Goal: Information Seeking & Learning: Learn about a topic

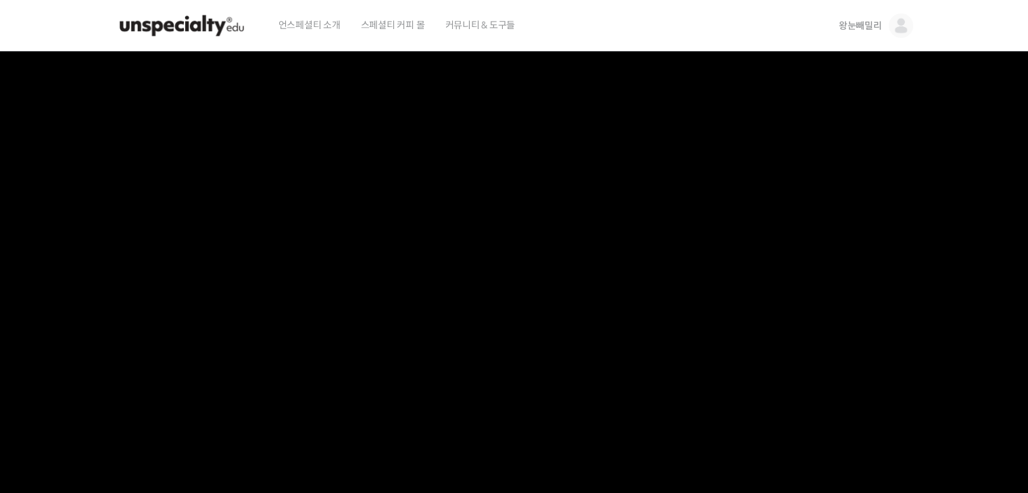
click at [201, 23] on img at bounding box center [182, 25] width 132 height 41
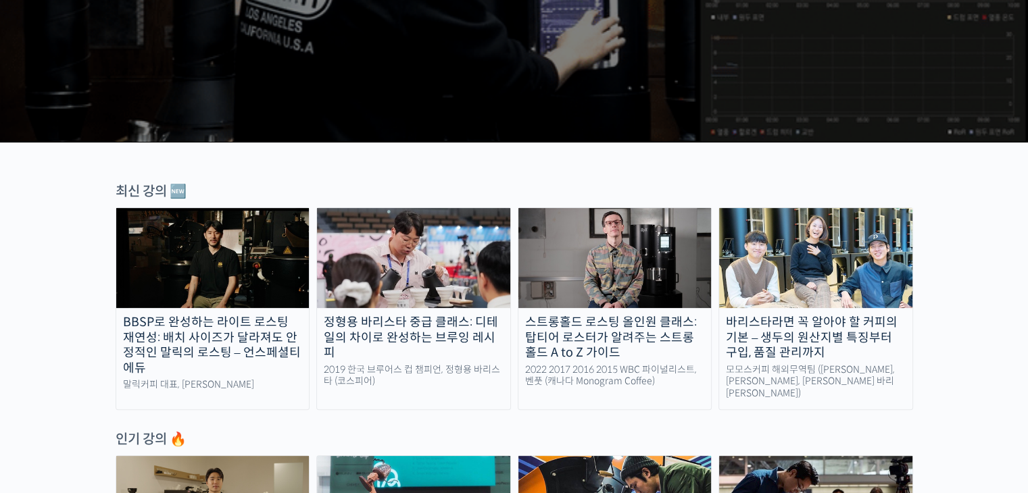
scroll to position [473, 0]
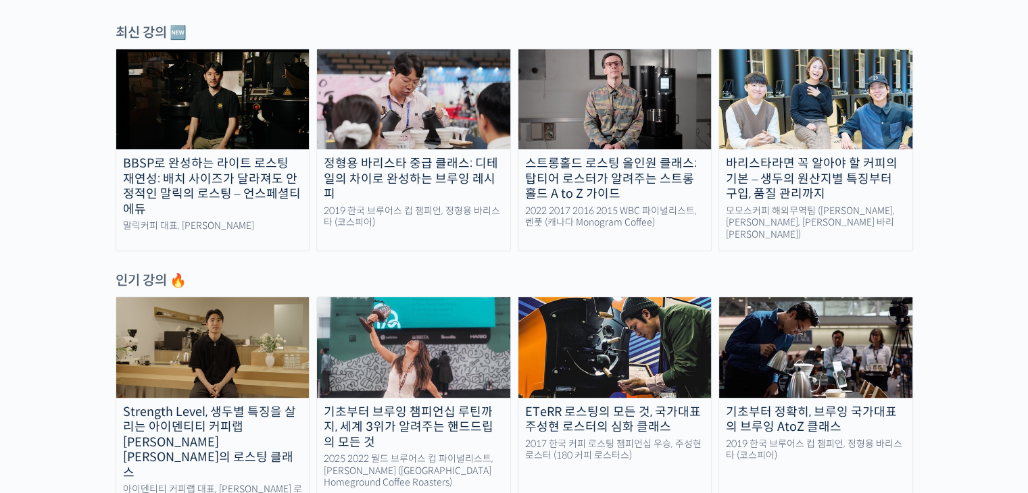
click at [779, 307] on img at bounding box center [815, 347] width 193 height 100
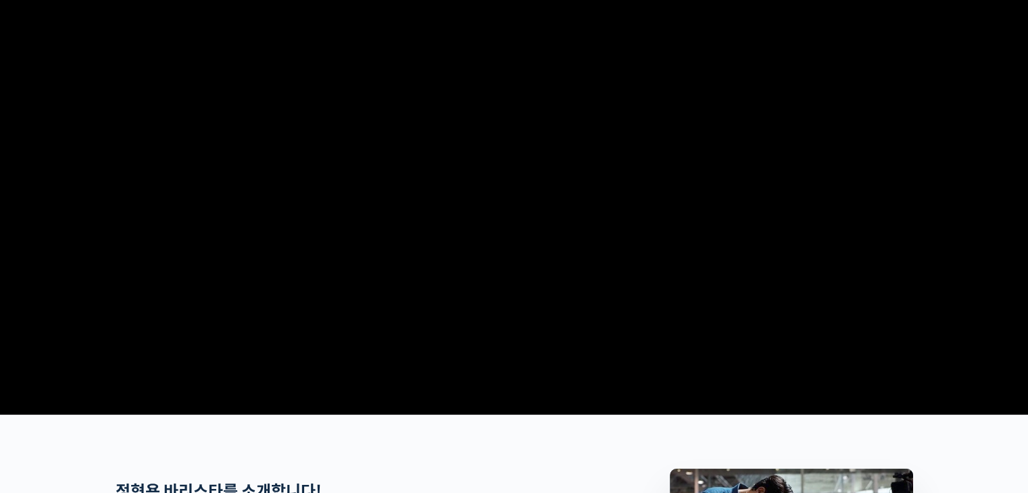
scroll to position [405, 0]
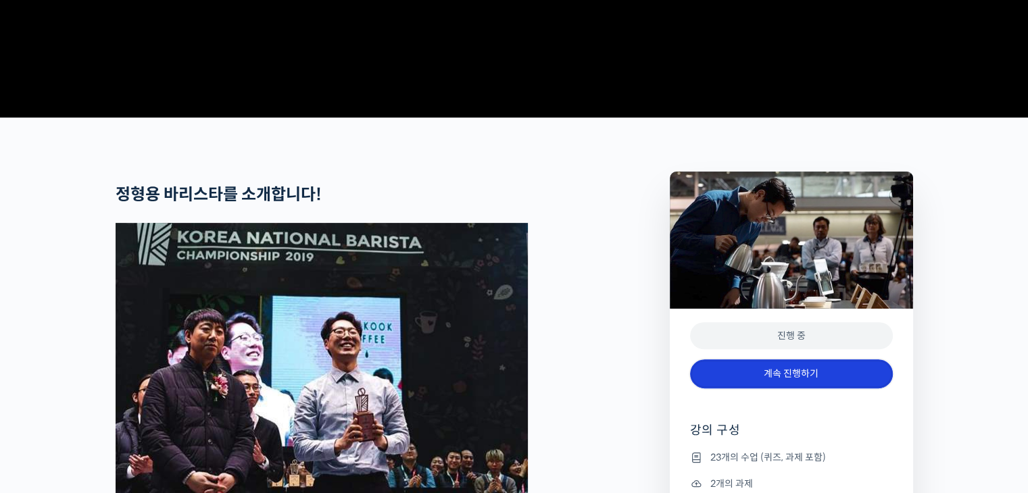
click at [779, 389] on link "계속 진행하기" at bounding box center [791, 374] width 203 height 29
click at [769, 389] on link "계속 진행하기" at bounding box center [791, 374] width 203 height 29
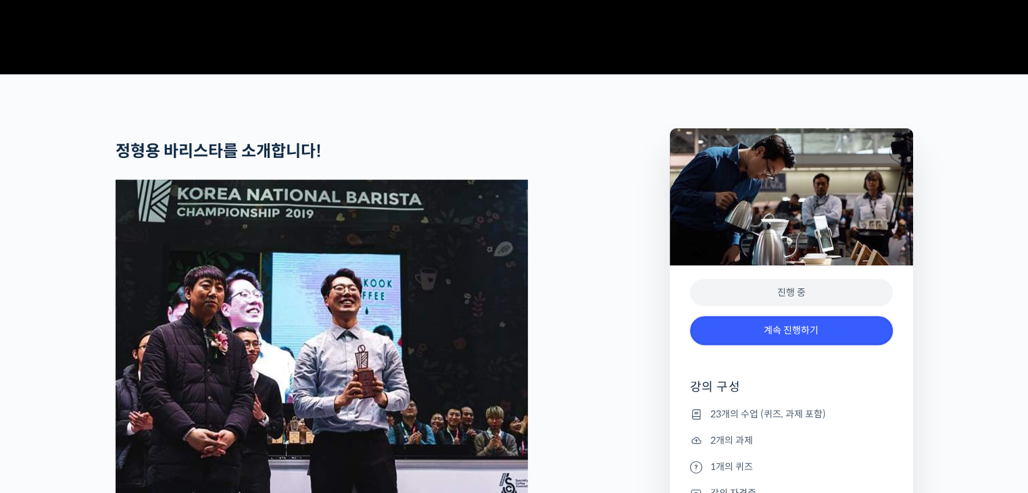
scroll to position [541, 0]
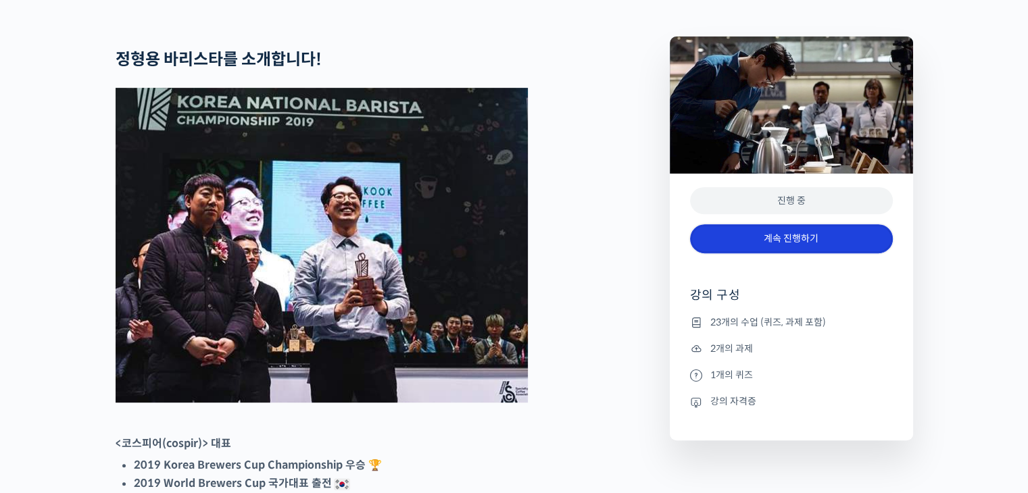
click at [776, 253] on link "계속 진행하기" at bounding box center [791, 238] width 203 height 29
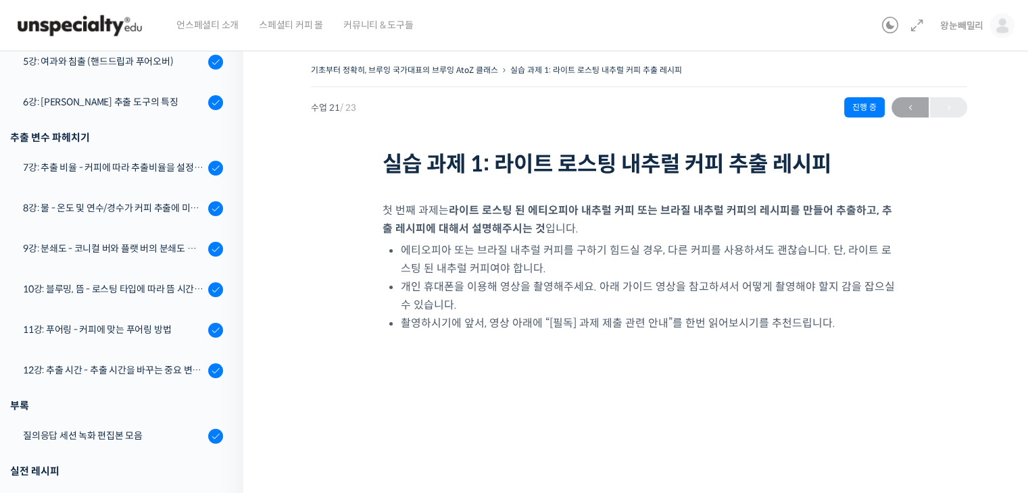
scroll to position [378, 0]
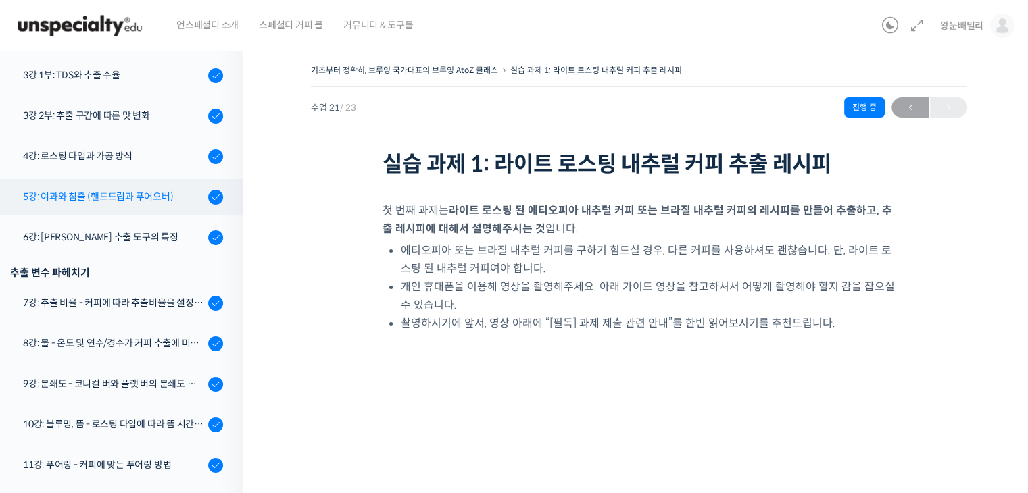
click at [89, 197] on div "5강: 여과와 침출 (핸드드립과 푸어오버)" at bounding box center [113, 196] width 181 height 15
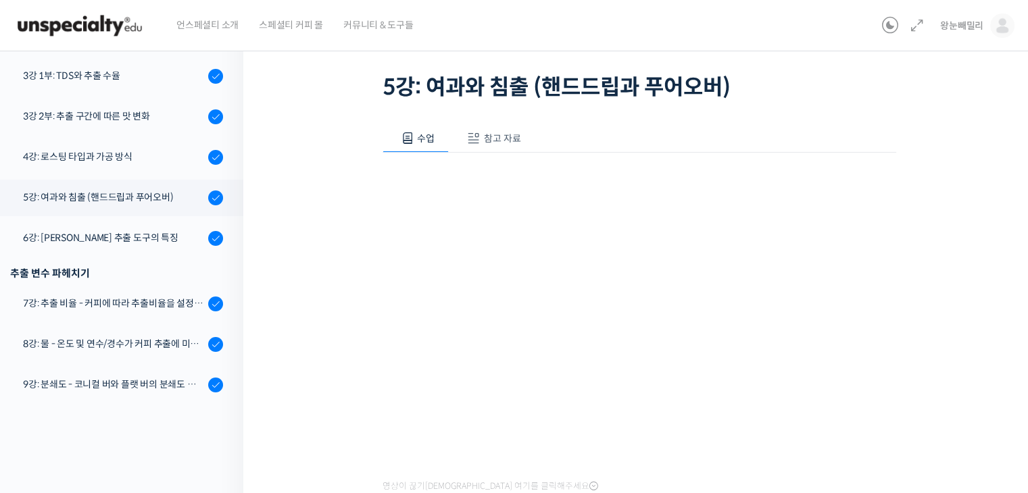
scroll to position [168, 0]
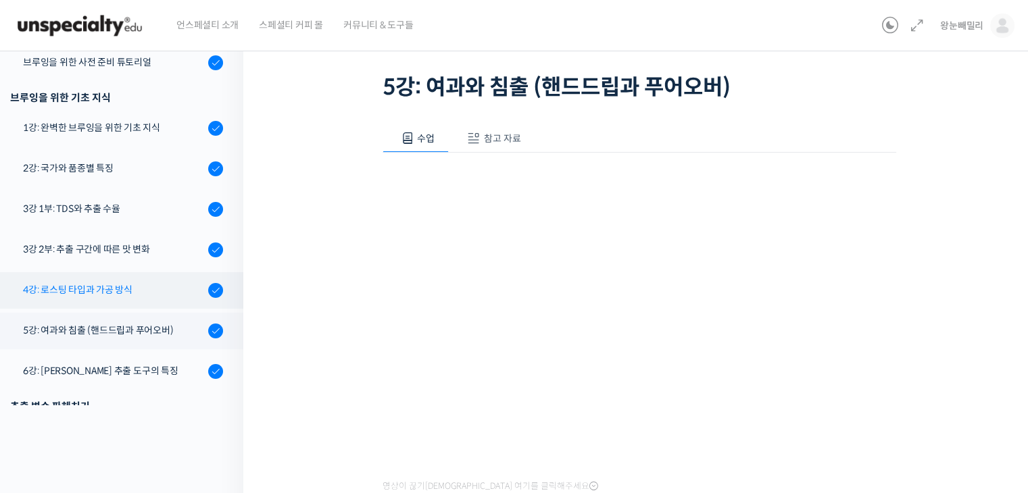
click at [115, 285] on div "4강: 로스팅 타입과 가공 방식" at bounding box center [113, 289] width 181 height 15
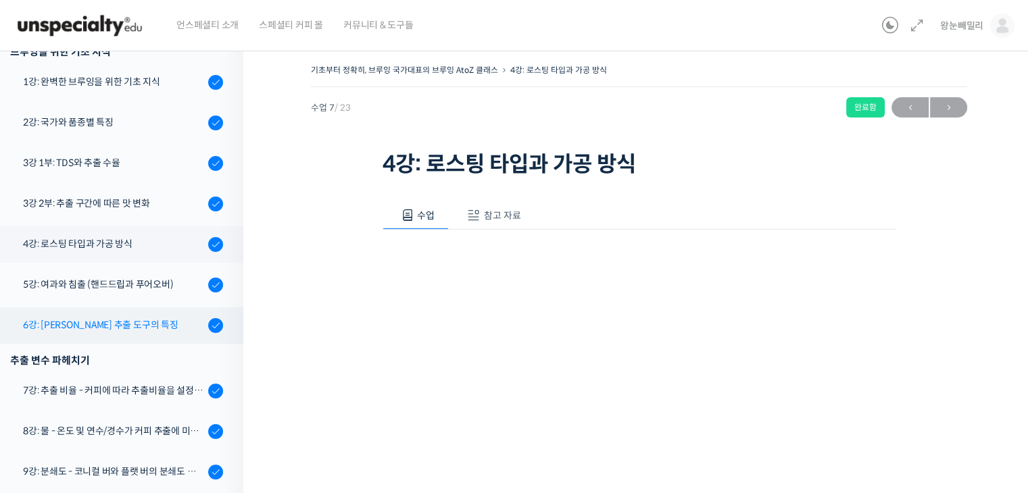
scroll to position [262, 0]
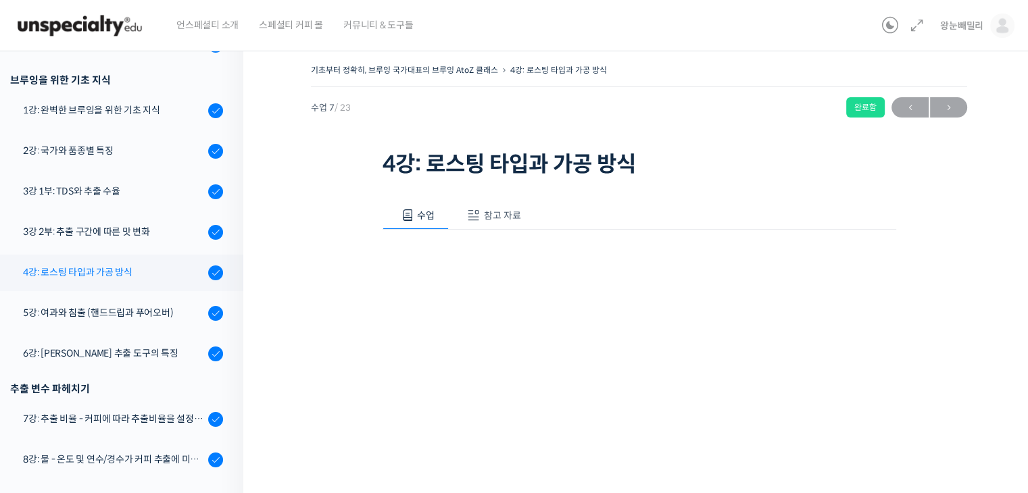
click at [101, 272] on div "4강: 로스팅 타입과 가공 방식" at bounding box center [113, 272] width 181 height 15
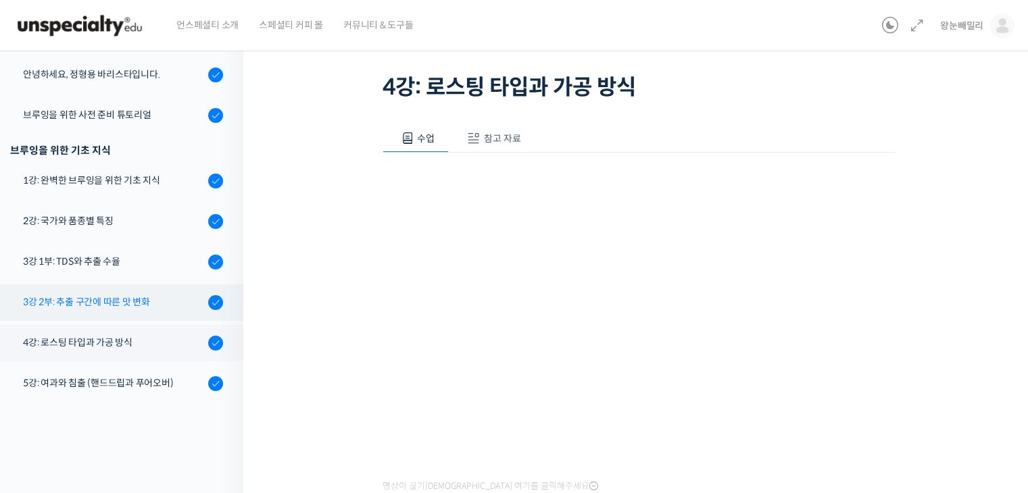
scroll to position [135, 0]
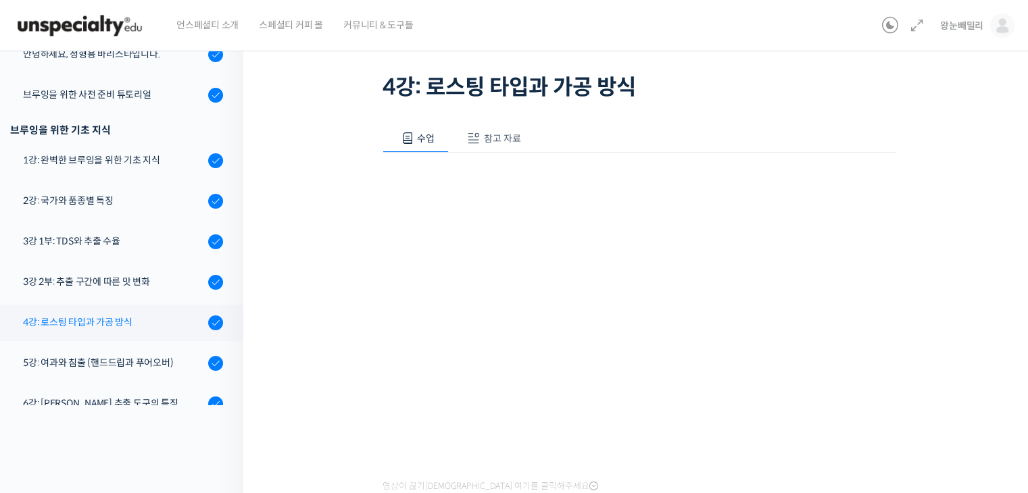
click at [116, 323] on div "4강: 로스팅 타입과 가공 방식" at bounding box center [113, 322] width 181 height 15
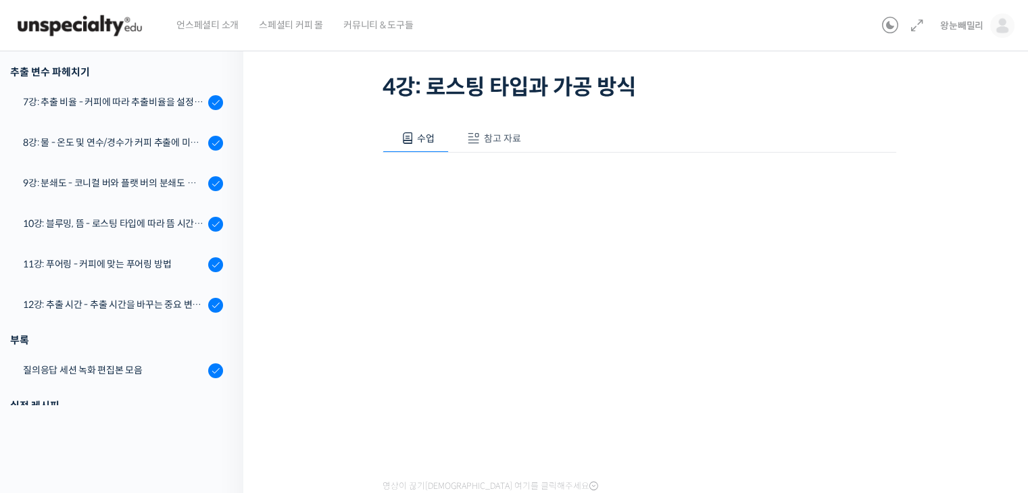
scroll to position [330, 0]
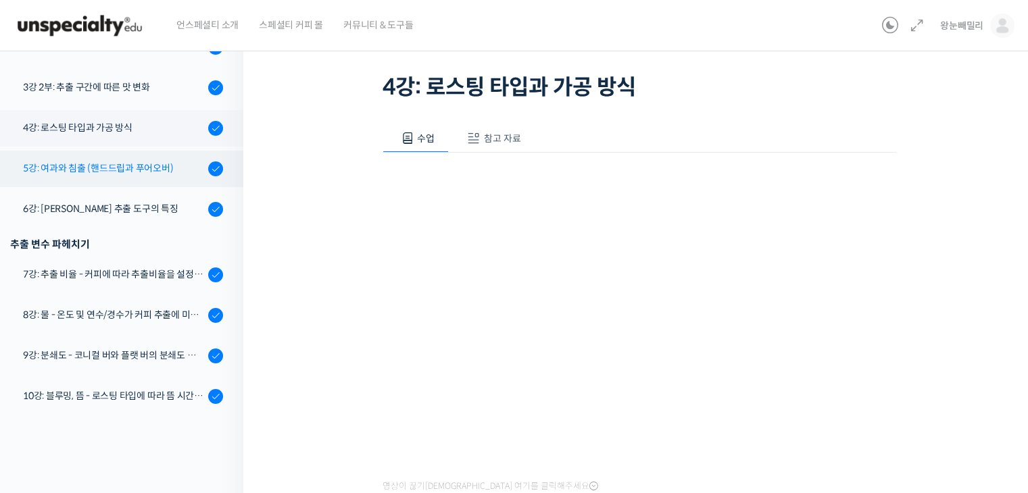
click at [118, 164] on div "5강: 여과와 침출 (핸드드립과 푸어오버)" at bounding box center [113, 168] width 181 height 15
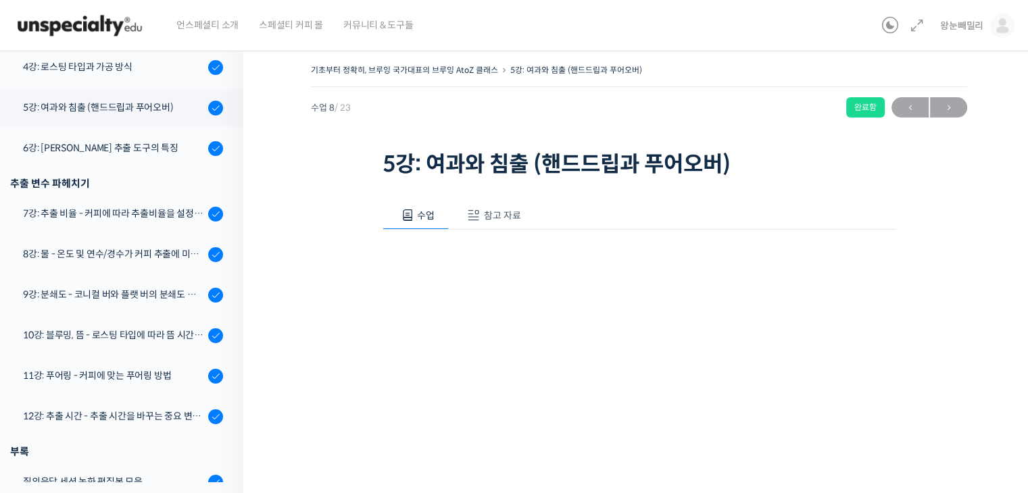
scroll to position [438, 0]
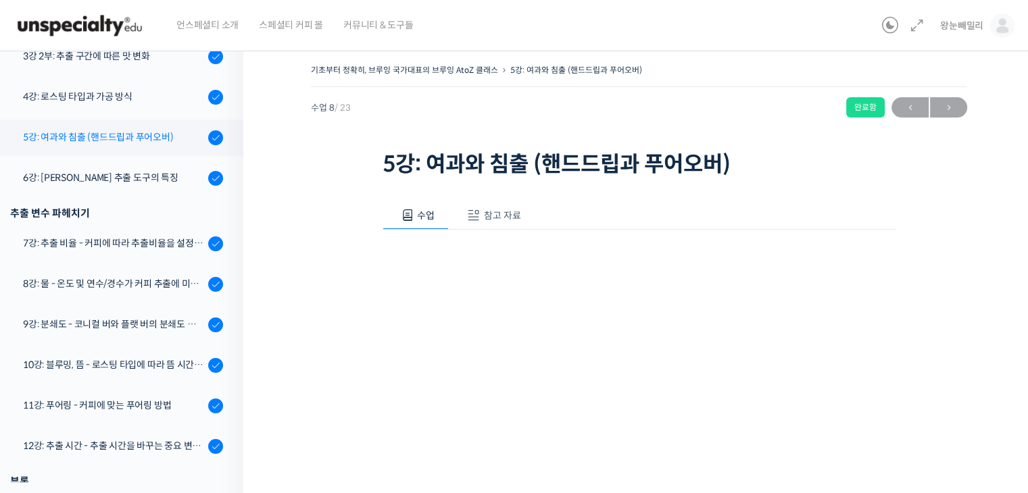
drag, startPoint x: 137, startPoint y: 137, endPoint x: 157, endPoint y: 144, distance: 21.4
click at [137, 137] on div "5강: 여과와 침출 (핸드드립과 푸어오버)" at bounding box center [113, 137] width 181 height 15
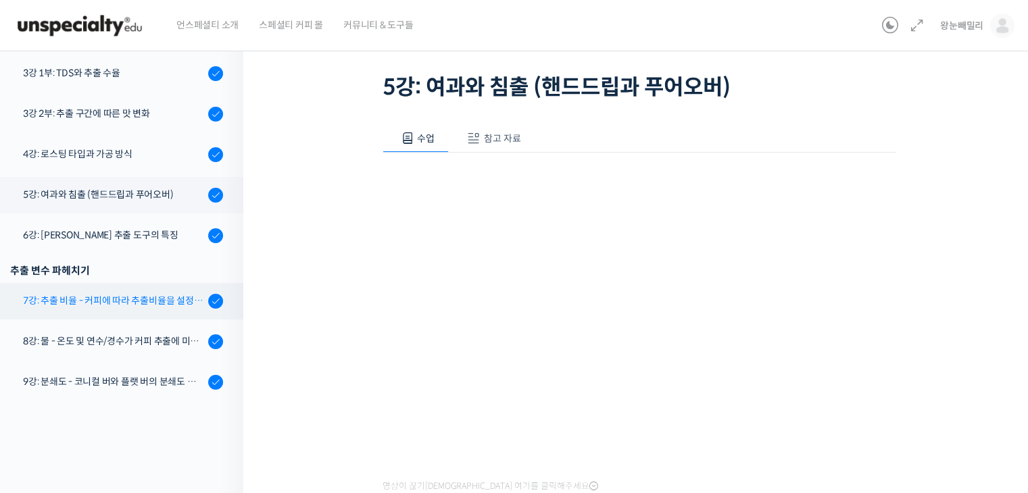
scroll to position [303, 0]
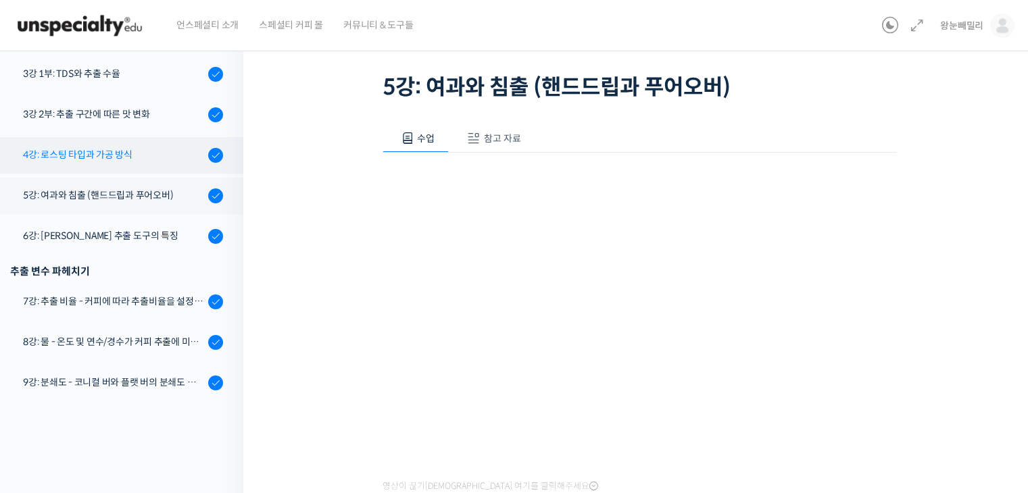
click at [96, 151] on div "4강: 로스팅 타입과 가공 방식" at bounding box center [113, 154] width 181 height 15
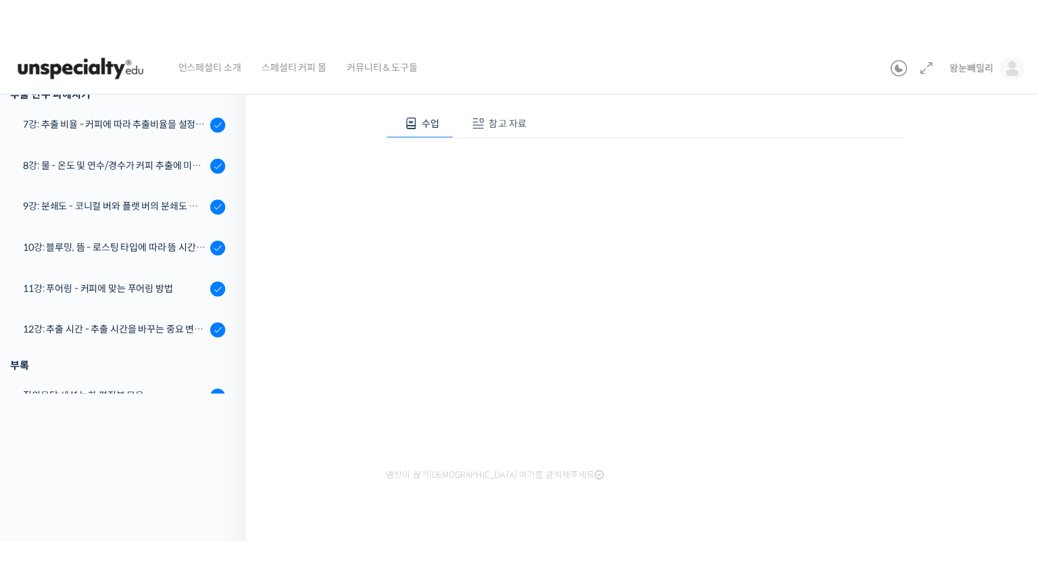
scroll to position [77, 0]
